Goal: Find specific page/section: Find specific page/section

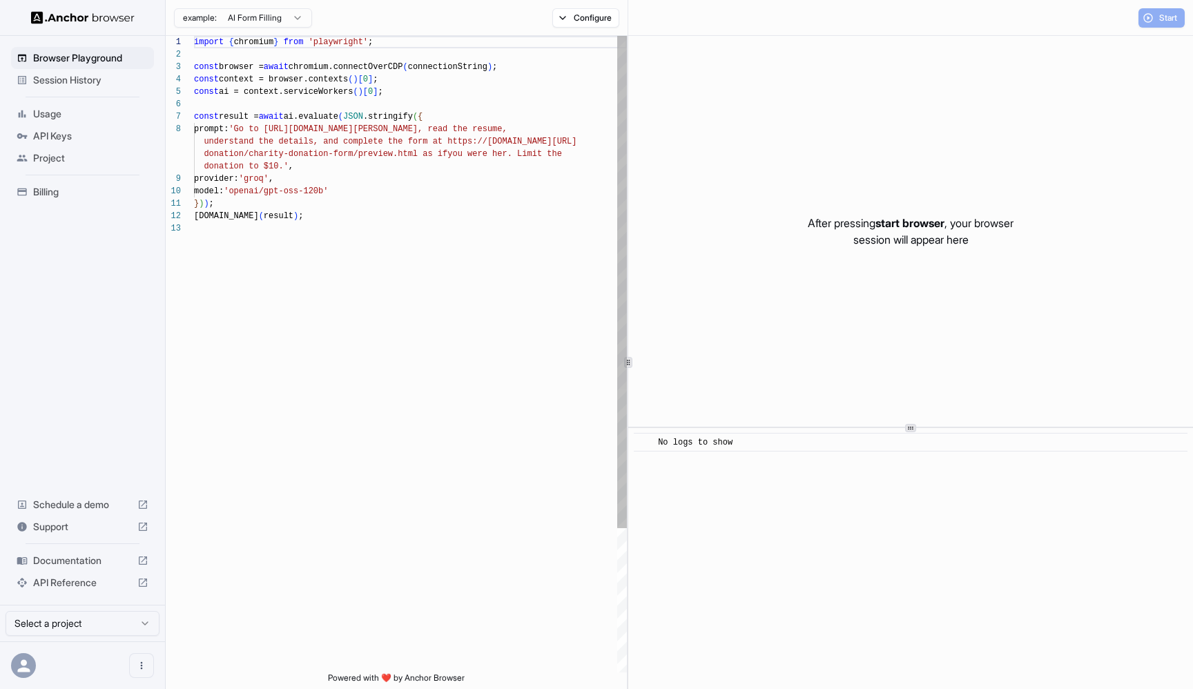
scroll to position [87, 0]
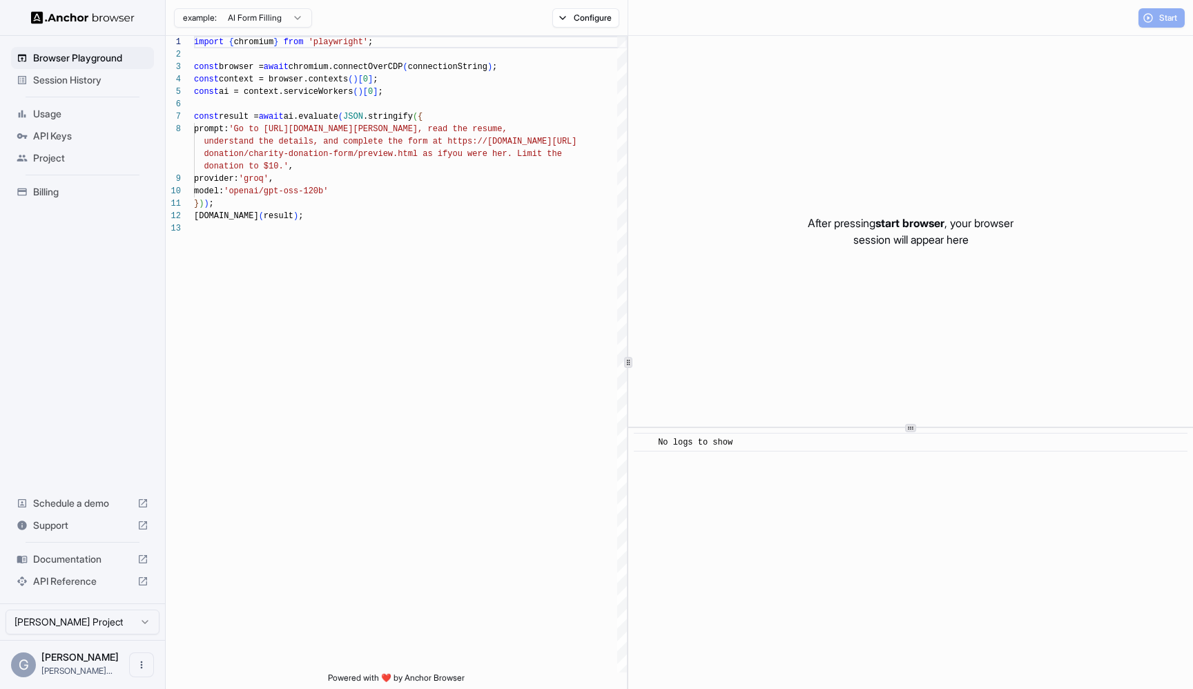
click at [87, 75] on span "Session History" at bounding box center [90, 80] width 115 height 14
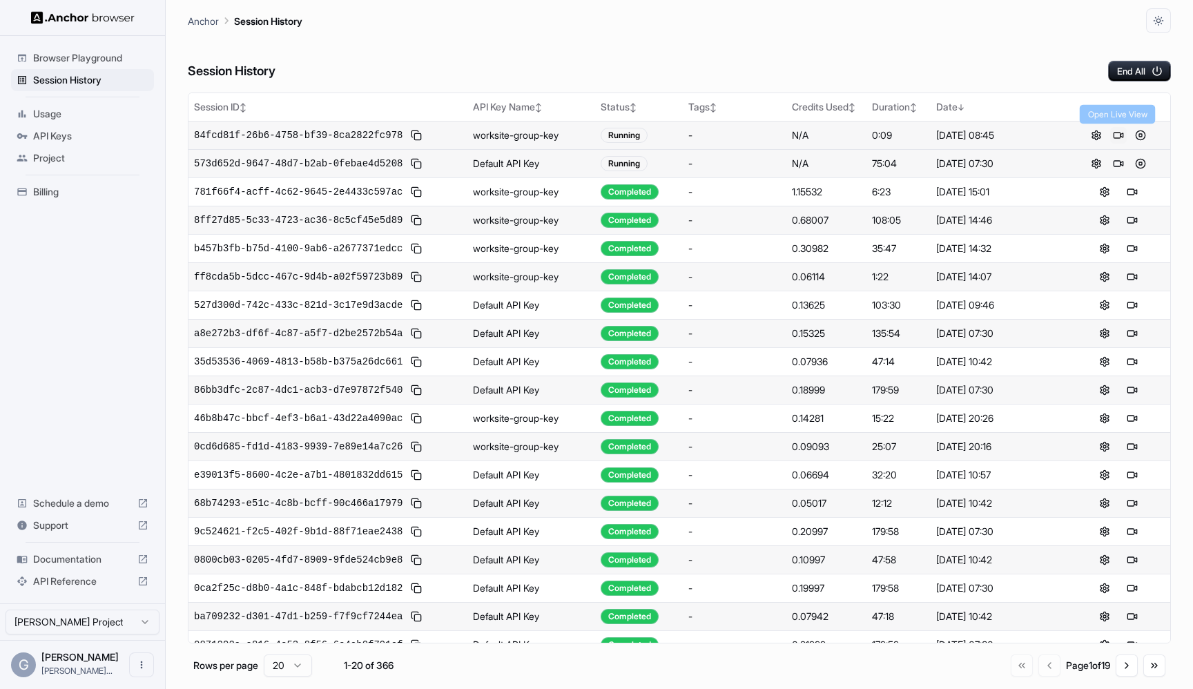
click at [1119, 135] on button at bounding box center [1118, 135] width 17 height 17
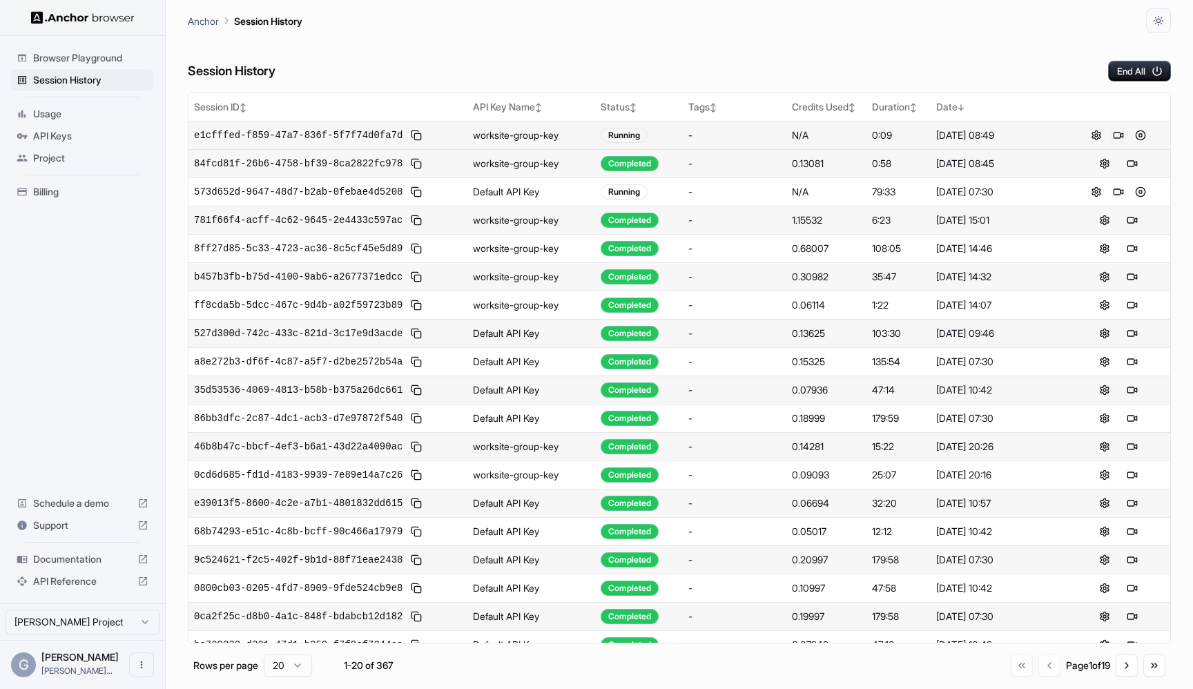
click at [1115, 130] on button at bounding box center [1118, 135] width 17 height 17
click at [710, 77] on div "Session History End All" at bounding box center [679, 57] width 983 height 48
click at [1139, 132] on button at bounding box center [1140, 135] width 17 height 17
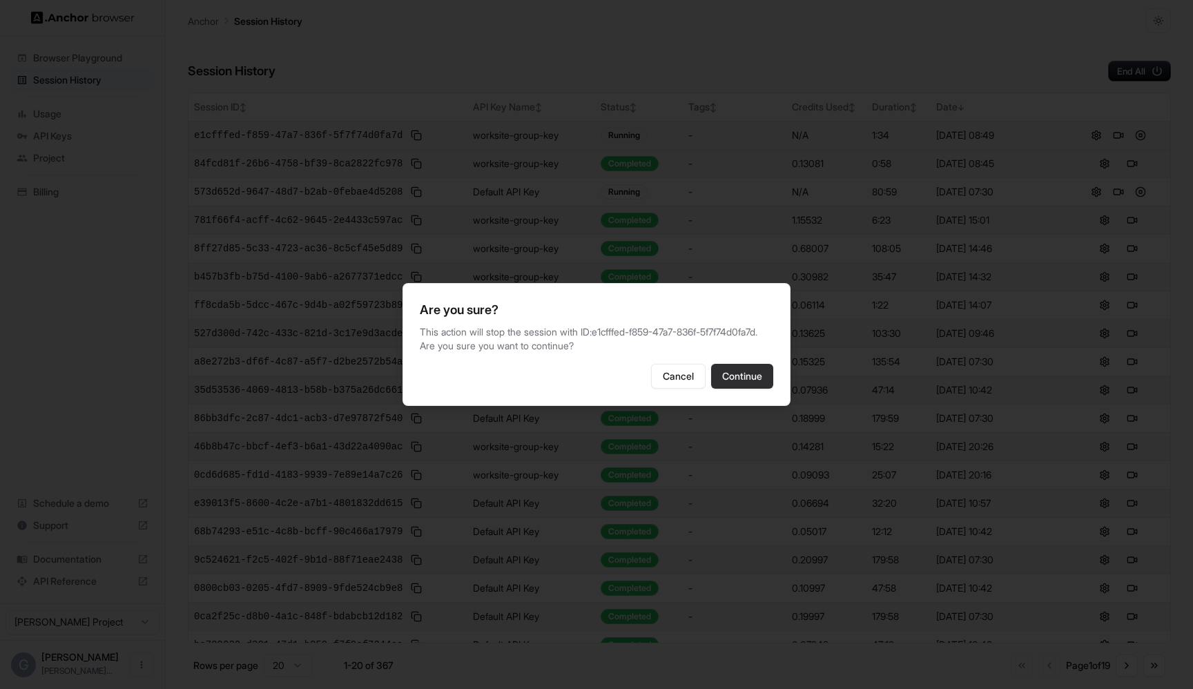
click at [763, 388] on button "Continue" at bounding box center [742, 376] width 62 height 25
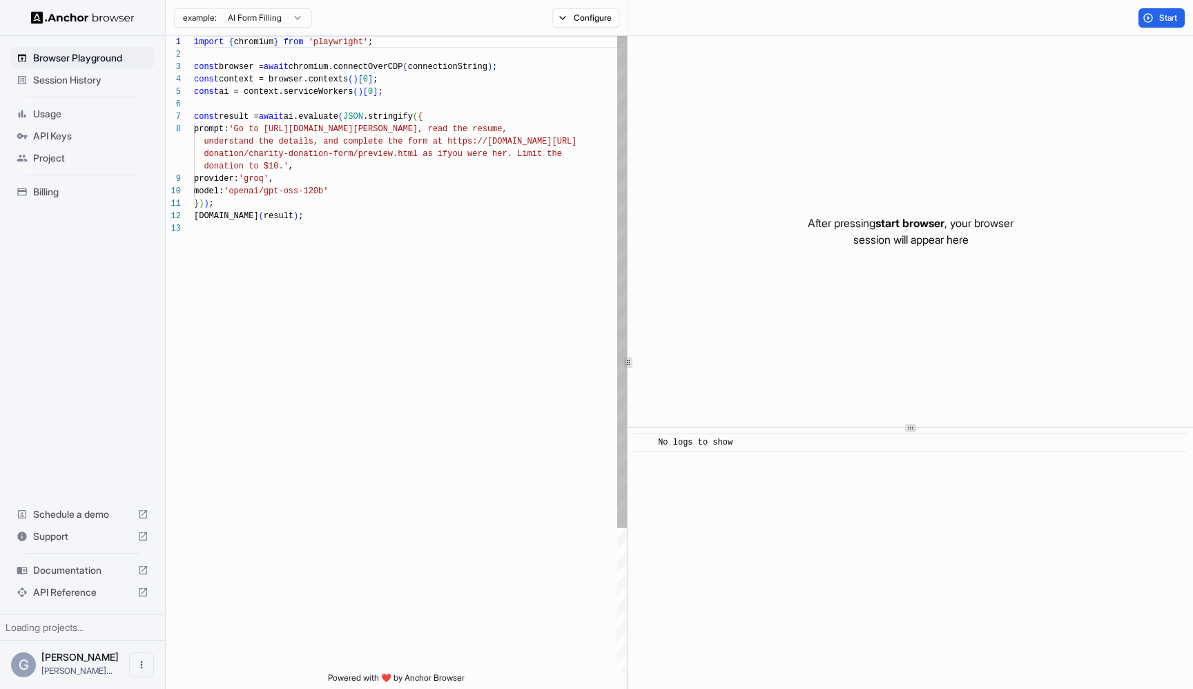
scroll to position [87, 0]
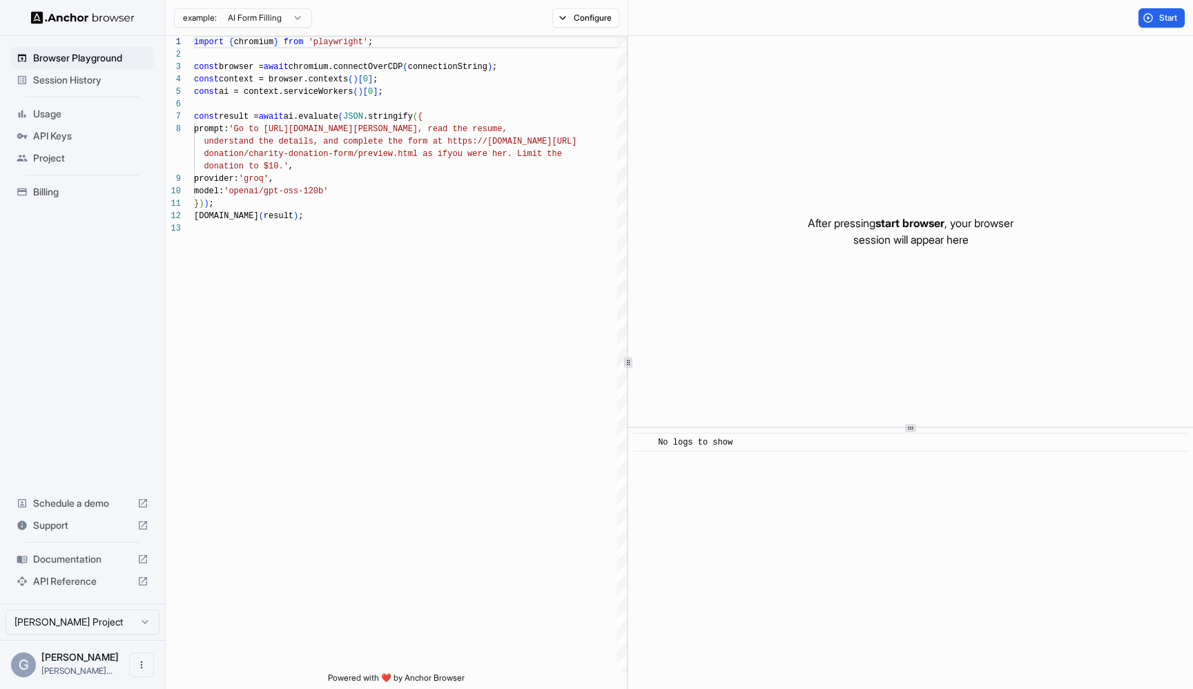
click at [63, 88] on div "Session History" at bounding box center [82, 80] width 143 height 22
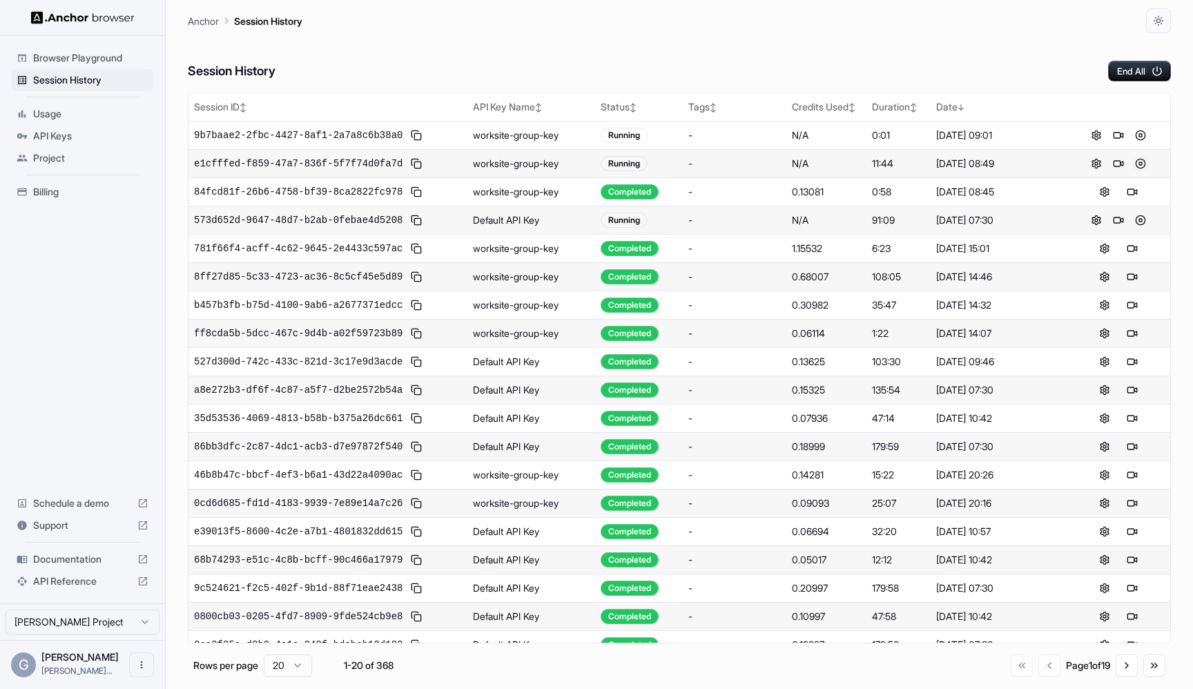
click at [1142, 165] on button at bounding box center [1140, 163] width 17 height 17
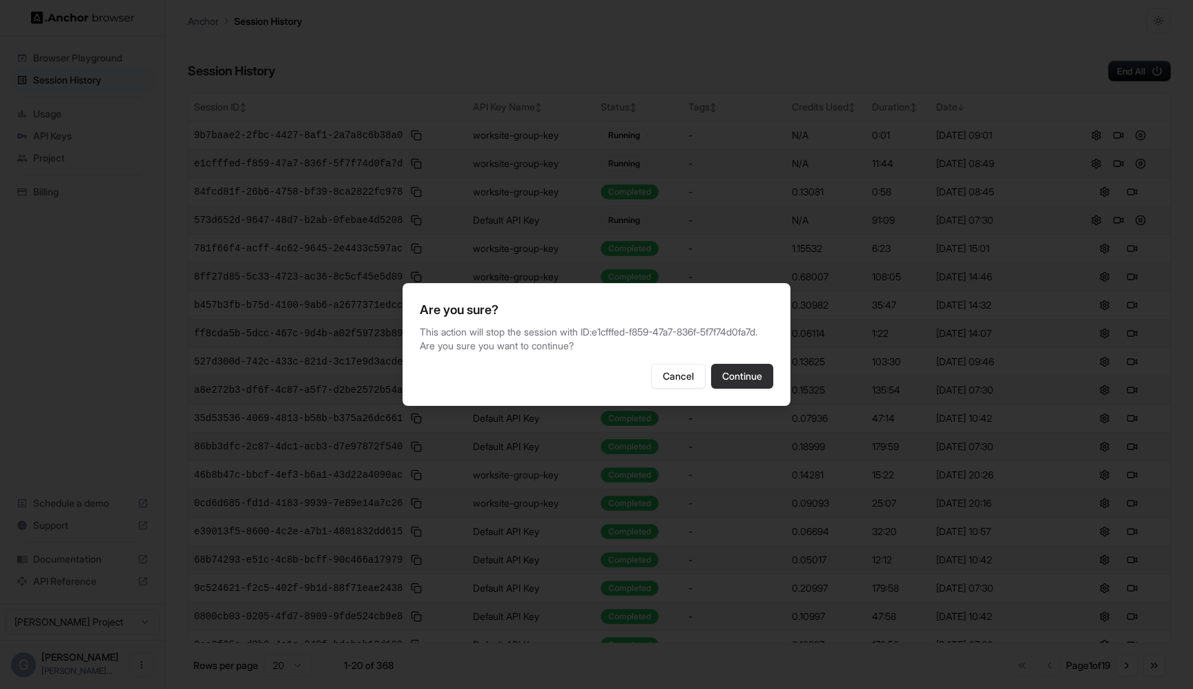
click at [741, 376] on button "Continue" at bounding box center [742, 376] width 62 height 25
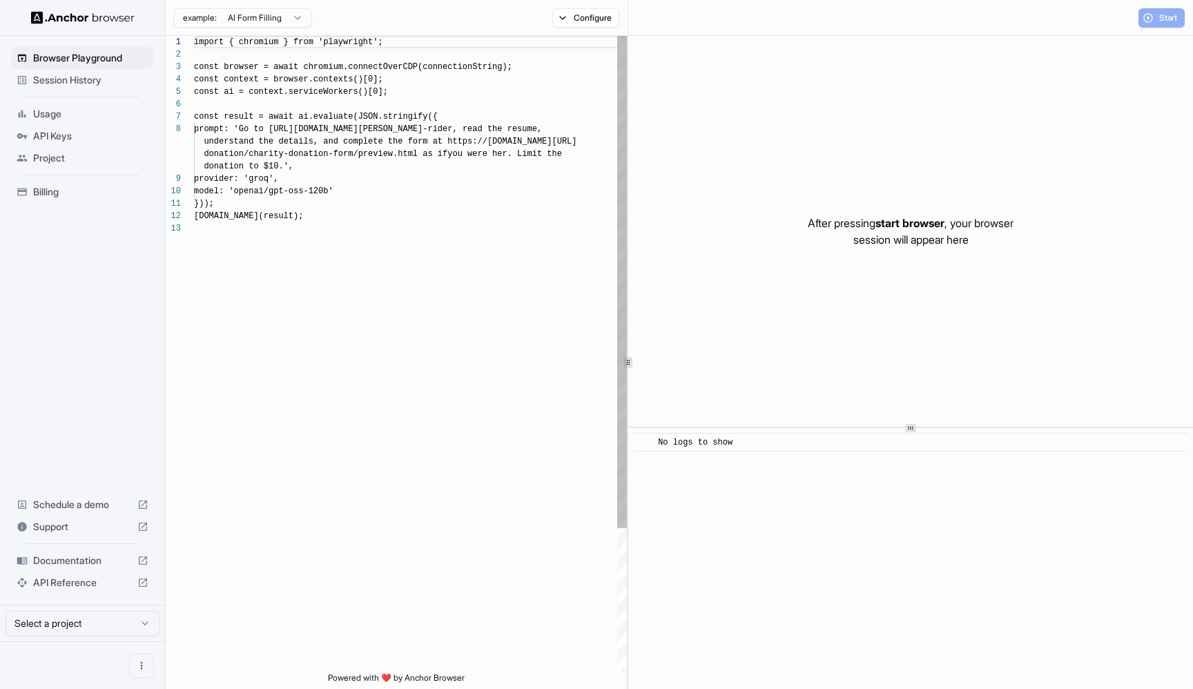
scroll to position [87, 0]
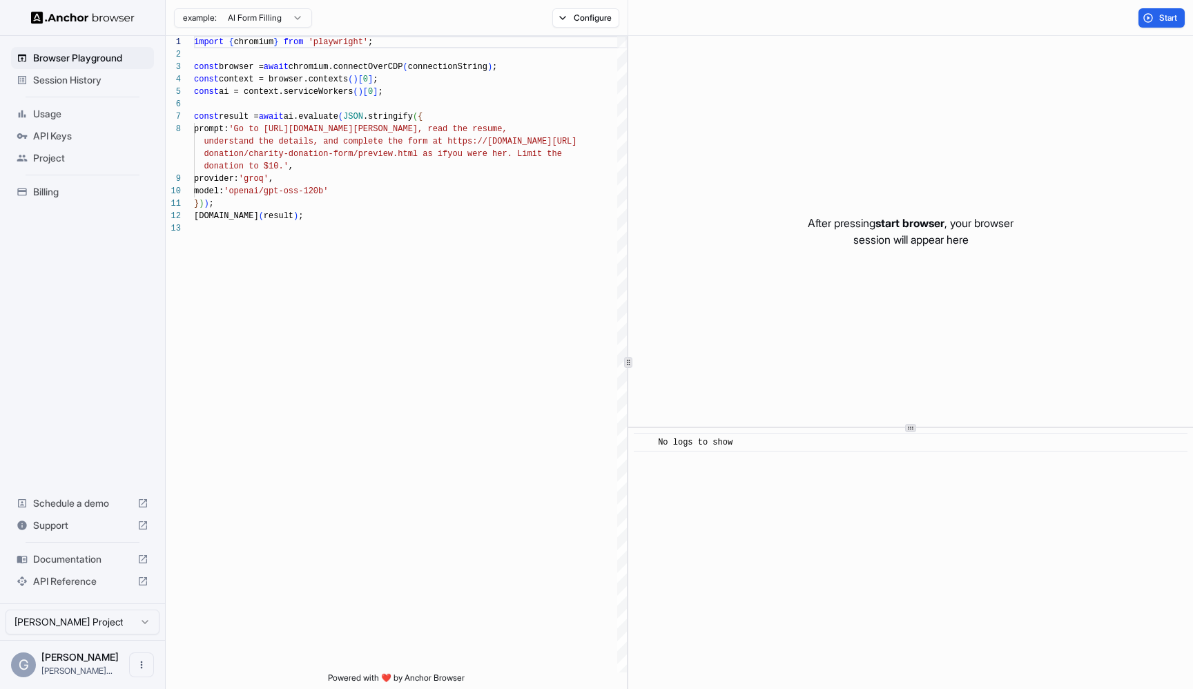
click at [31, 86] on div "Session History" at bounding box center [82, 80] width 143 height 22
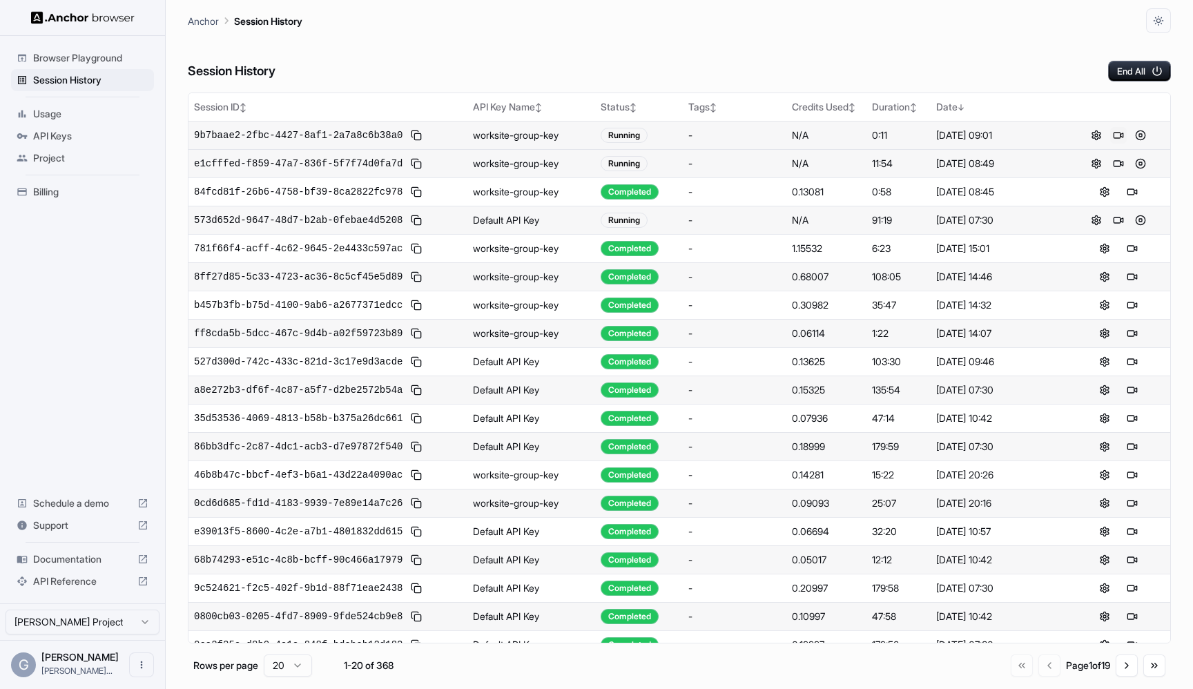
click at [1116, 130] on button at bounding box center [1118, 135] width 17 height 17
click at [110, 76] on span "Session History" at bounding box center [90, 80] width 115 height 14
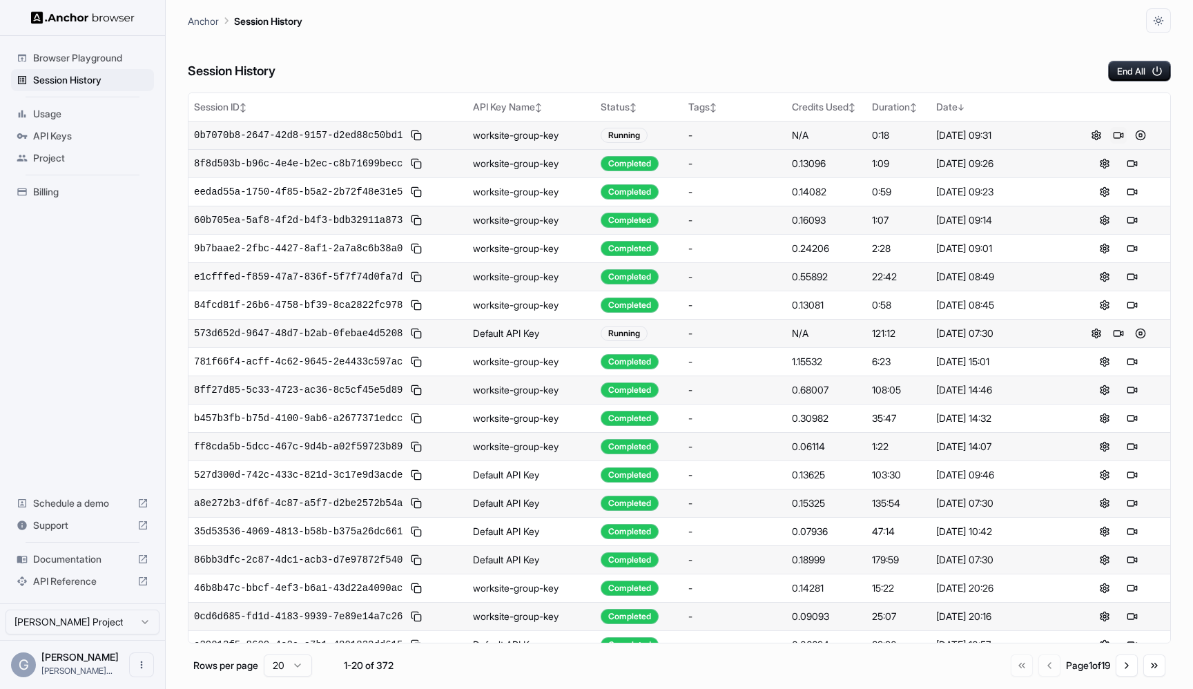
click at [1120, 136] on button at bounding box center [1118, 135] width 17 height 17
